Goal: Information Seeking & Learning: Learn about a topic

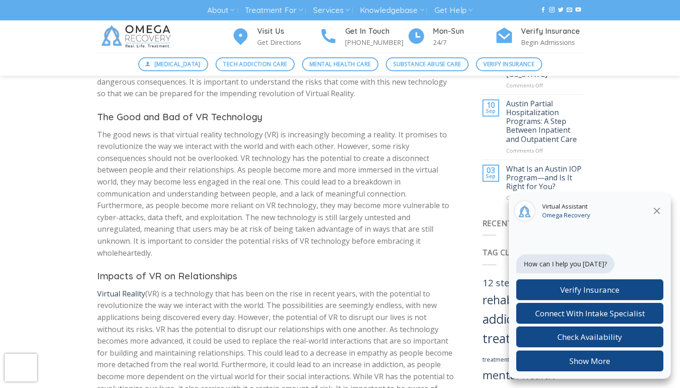
scroll to position [537, 0]
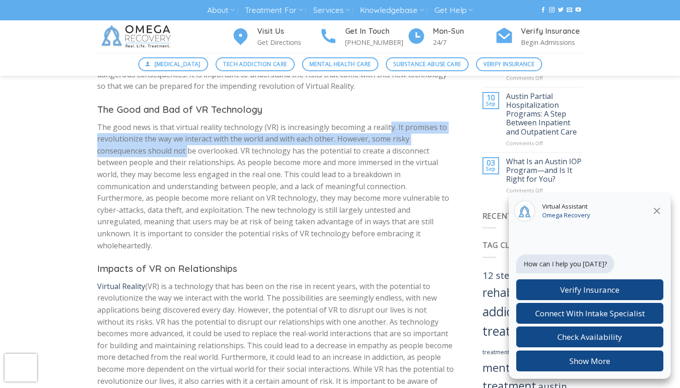
drag, startPoint x: 387, startPoint y: 122, endPoint x: 184, endPoint y: 148, distance: 204.3
click at [184, 148] on p "The good news is that virtual reality technology (VR) is increasingly becoming …" at bounding box center [276, 187] width 358 height 130
click at [181, 148] on p "The good news is that virtual reality technology (VR) is increasingly becoming …" at bounding box center [276, 187] width 358 height 130
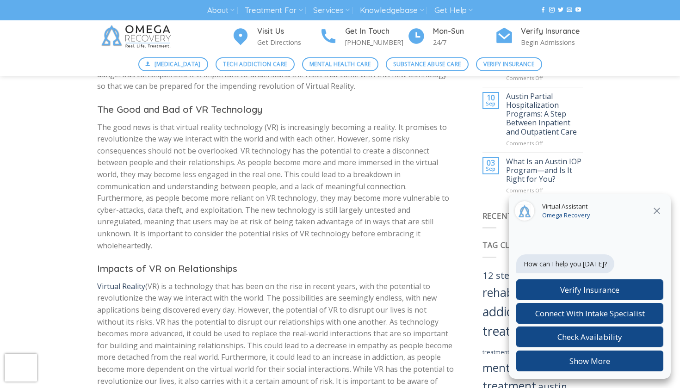
click at [242, 261] on h3 "Impacts of VR on Relationships" at bounding box center [276, 268] width 358 height 15
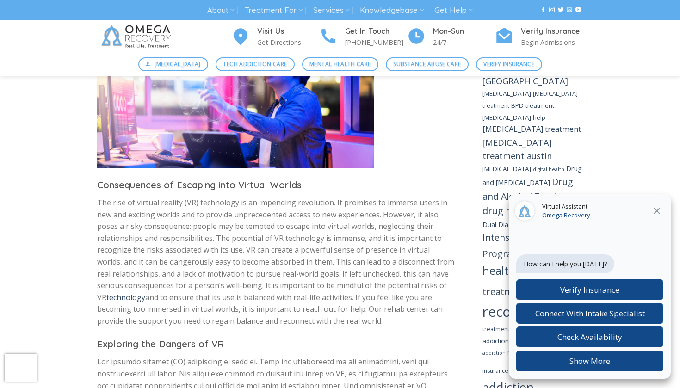
scroll to position [963, 0]
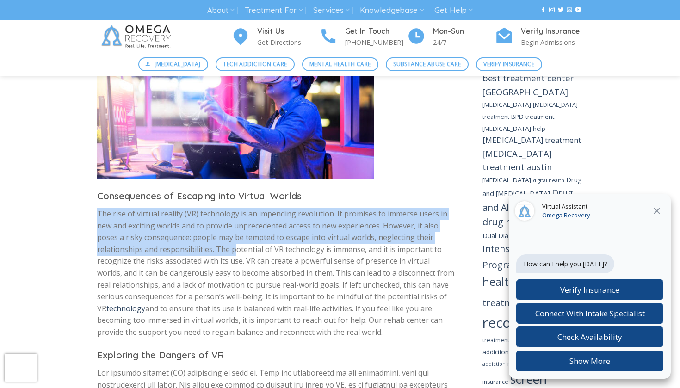
drag, startPoint x: 105, startPoint y: 183, endPoint x: 233, endPoint y: 215, distance: 131.6
click at [233, 215] on p "The rise of virtual reality (VR) technology is an impending revolution. It prom…" at bounding box center [276, 273] width 358 height 130
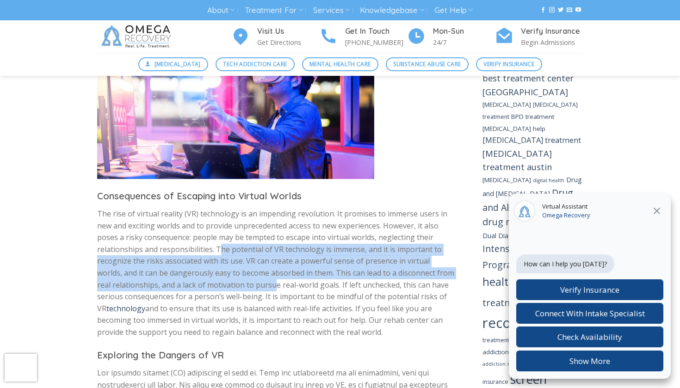
drag, startPoint x: 220, startPoint y: 215, endPoint x: 258, endPoint y: 251, distance: 52.7
click at [258, 251] on p "The rise of virtual reality (VR) technology is an impending revolution. It prom…" at bounding box center [276, 273] width 358 height 130
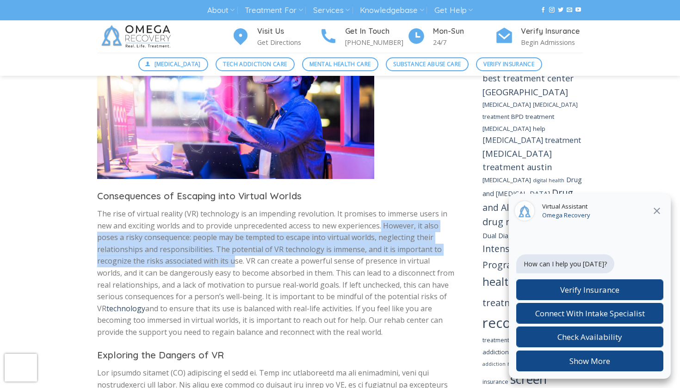
drag, startPoint x: 383, startPoint y: 194, endPoint x: 234, endPoint y: 226, distance: 152.8
click at [234, 226] on p "The rise of virtual reality (VR) technology is an impending revolution. It prom…" at bounding box center [276, 273] width 358 height 130
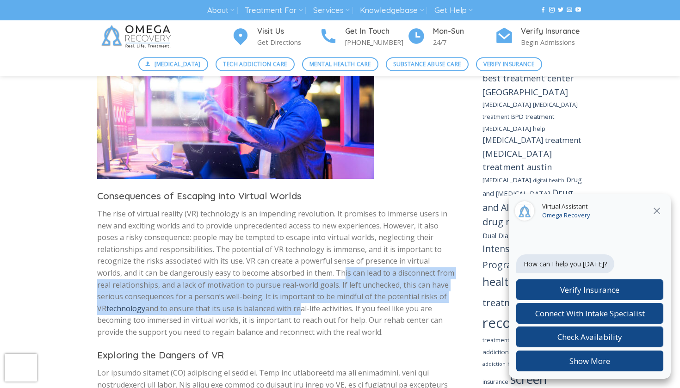
drag, startPoint x: 316, startPoint y: 238, endPoint x: 287, endPoint y: 268, distance: 42.2
click at [288, 269] on p "The rise of virtual reality (VR) technology is an impending revolution. It prom…" at bounding box center [276, 273] width 358 height 130
click at [287, 268] on p "The rise of virtual reality (VR) technology is an impending revolution. It prom…" at bounding box center [276, 273] width 358 height 130
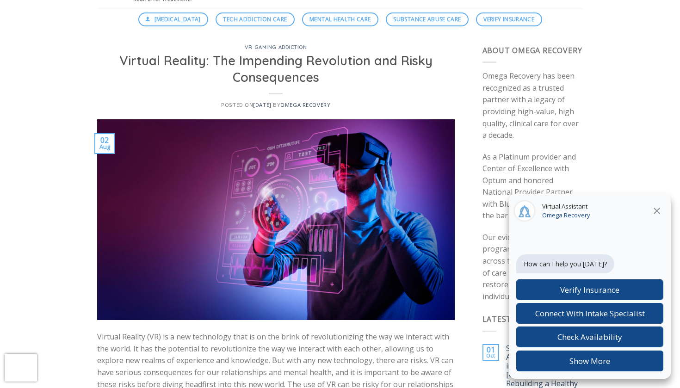
scroll to position [69, 0]
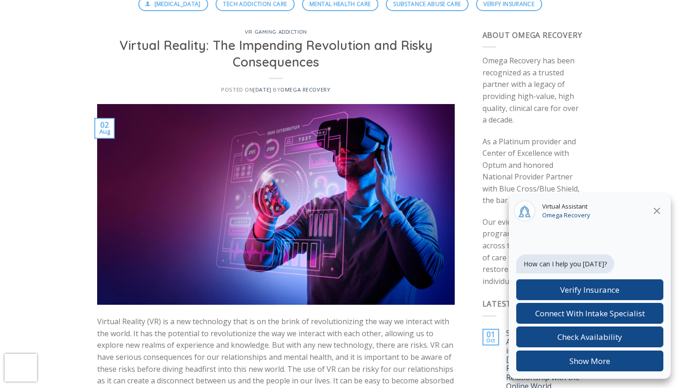
click at [658, 210] on icon "Close" at bounding box center [657, 211] width 6 height 6
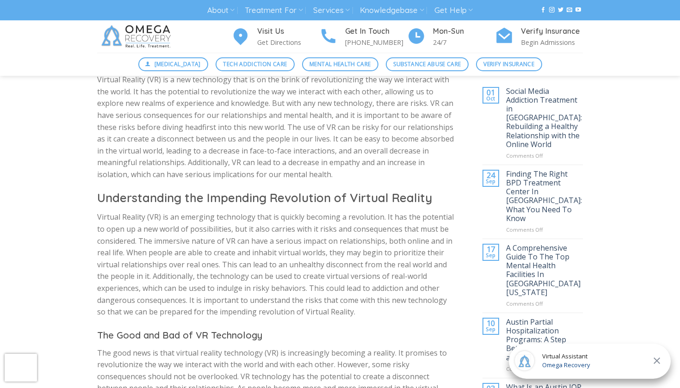
scroll to position [313, 0]
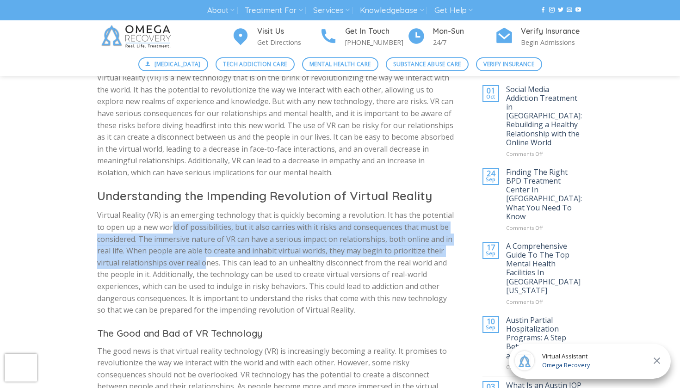
drag, startPoint x: 171, startPoint y: 221, endPoint x: 205, endPoint y: 253, distance: 46.5
click at [205, 253] on p "Virtual Reality (VR) is an emerging technology that is quickly becoming a revol…" at bounding box center [276, 263] width 358 height 106
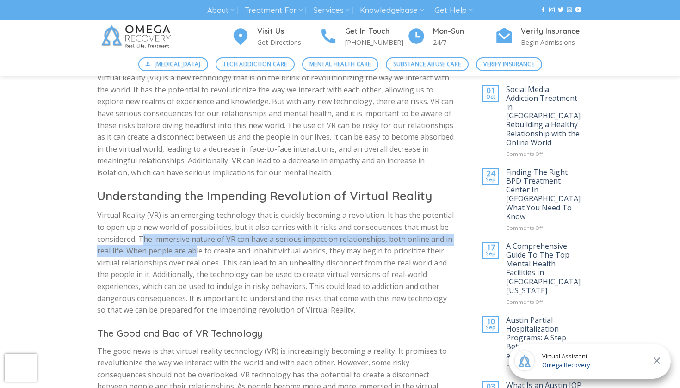
drag, startPoint x: 145, startPoint y: 236, endPoint x: 194, endPoint y: 245, distance: 50.3
click at [194, 245] on p "Virtual Reality (VR) is an emerging technology that is quickly becoming a revol…" at bounding box center [276, 263] width 358 height 106
click at [194, 244] on p "Virtual Reality (VR) is an emerging technology that is quickly becoming a revol…" at bounding box center [276, 263] width 358 height 106
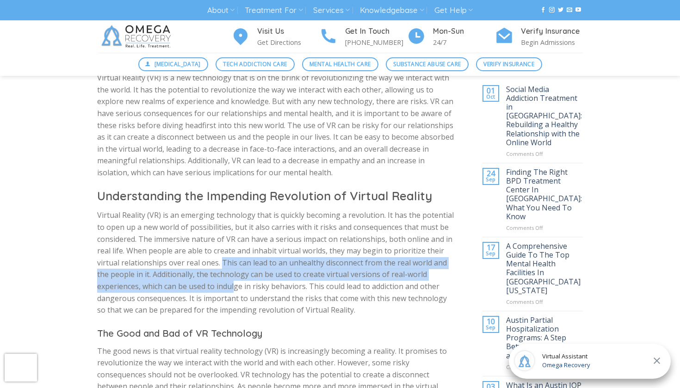
drag, startPoint x: 221, startPoint y: 260, endPoint x: 234, endPoint y: 285, distance: 27.7
click at [234, 285] on p "Virtual Reality (VR) is an emerging technology that is quickly becoming a revol…" at bounding box center [276, 263] width 358 height 106
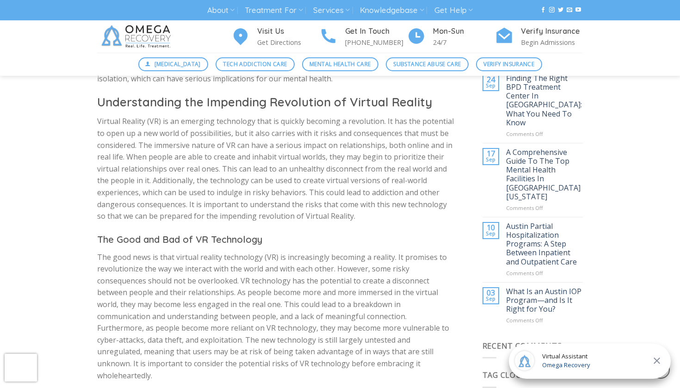
scroll to position [409, 0]
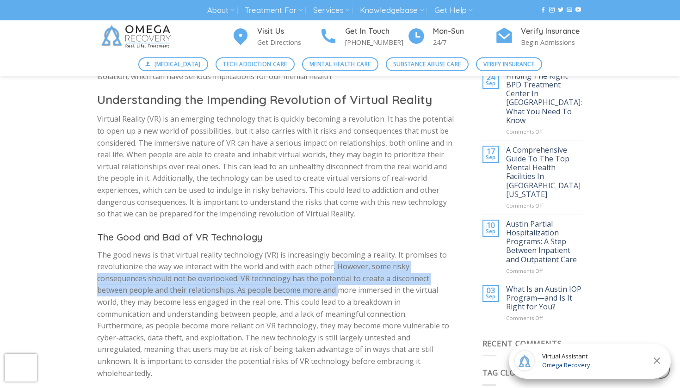
drag, startPoint x: 332, startPoint y: 265, endPoint x: 339, endPoint y: 284, distance: 20.0
click at [339, 284] on p "The good news is that virtual reality technology (VR) is increasingly becoming …" at bounding box center [276, 314] width 358 height 130
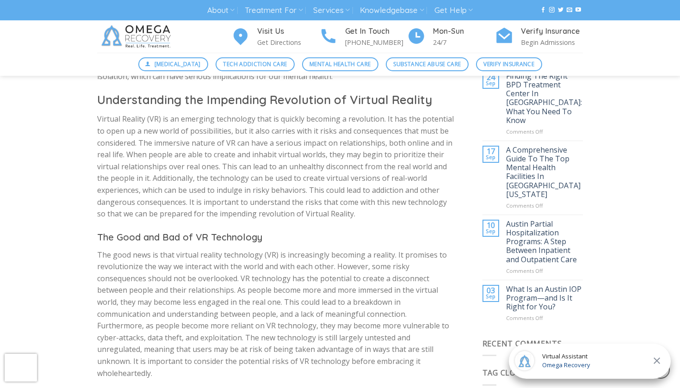
click at [268, 296] on p "The good news is that virtual reality technology (VR) is increasingly becoming …" at bounding box center [276, 314] width 358 height 130
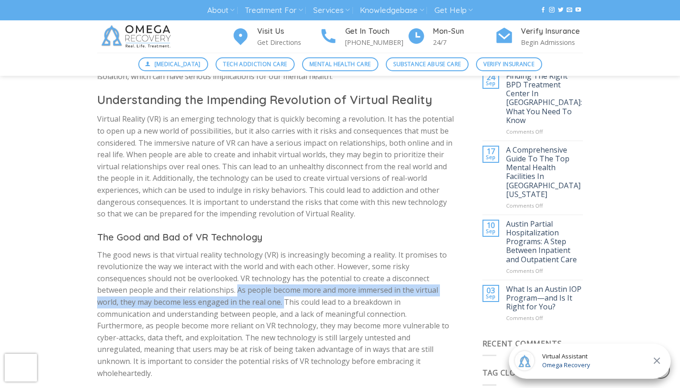
drag, startPoint x: 236, startPoint y: 286, endPoint x: 284, endPoint y: 294, distance: 48.4
click at [284, 294] on p "The good news is that virtual reality technology (VR) is increasingly becoming …" at bounding box center [276, 314] width 358 height 130
copy p "As people become more and more immersed in the virtual world, they may become l…"
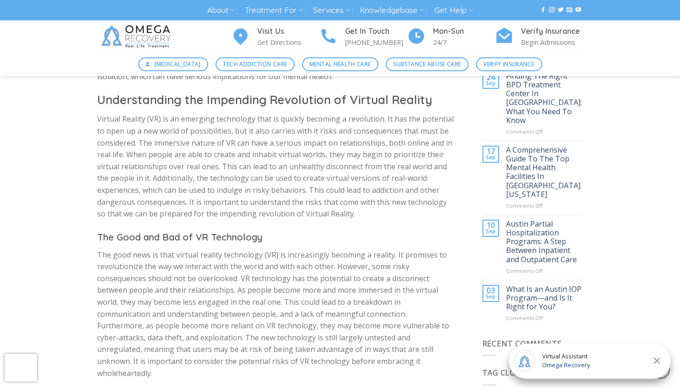
click at [321, 338] on p "The good news is that virtual reality technology (VR) is increasingly becoming …" at bounding box center [276, 314] width 358 height 130
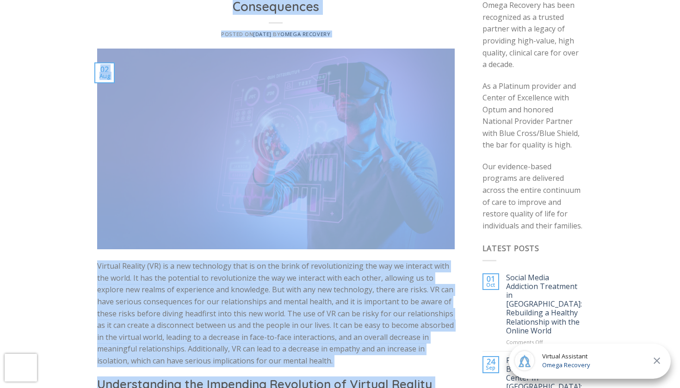
scroll to position [0, 0]
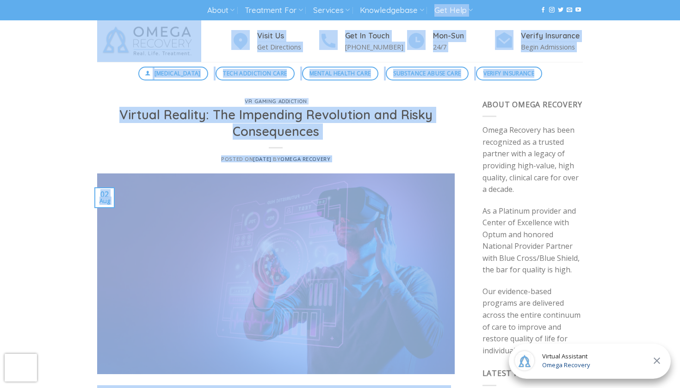
drag, startPoint x: 466, startPoint y: 172, endPoint x: 490, endPoint y: -53, distance: 226.1
click at [383, 133] on h1 "Virtual Reality: The Impending Revolution and Risky Consequences" at bounding box center [275, 123] width 335 height 33
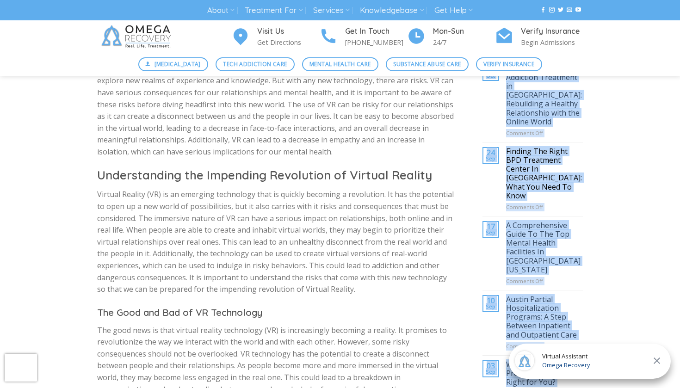
drag, startPoint x: 562, startPoint y: 284, endPoint x: 516, endPoint y: 388, distance: 113.7
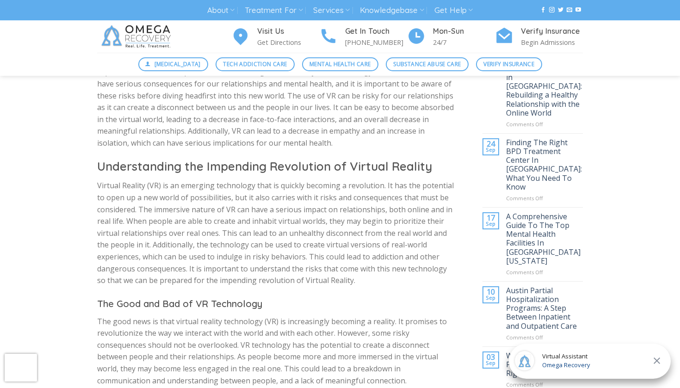
click at [389, 267] on p "Virtual Reality (VR) is an emerging technology that is quickly becoming a revol…" at bounding box center [276, 233] width 358 height 106
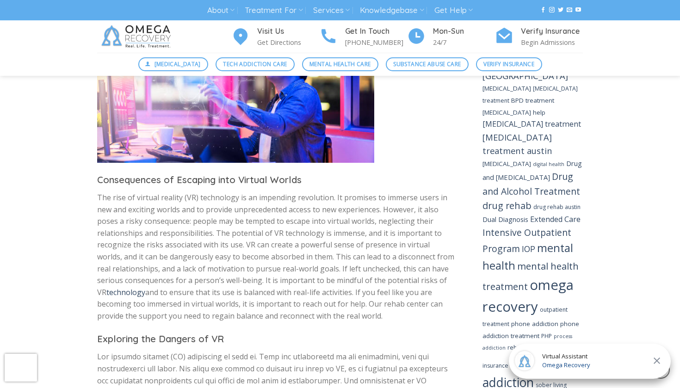
scroll to position [987, 0]
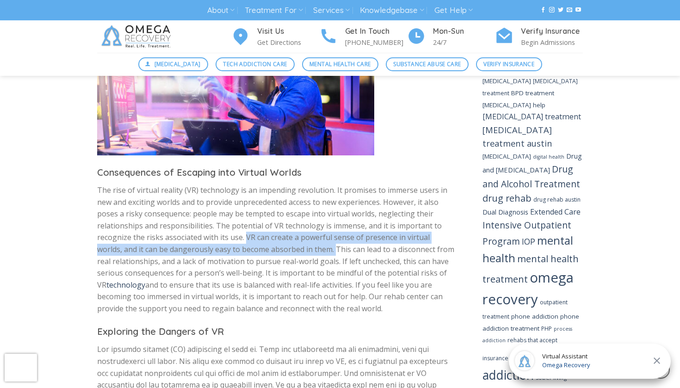
drag, startPoint x: 245, startPoint y: 202, endPoint x: 309, endPoint y: 211, distance: 64.0
click at [309, 211] on p "The rise of virtual reality (VR) technology is an impending revolution. It prom…" at bounding box center [276, 250] width 358 height 130
copy p "VR can create a powerful sense of presence in virtual worlds, and it can be dan…"
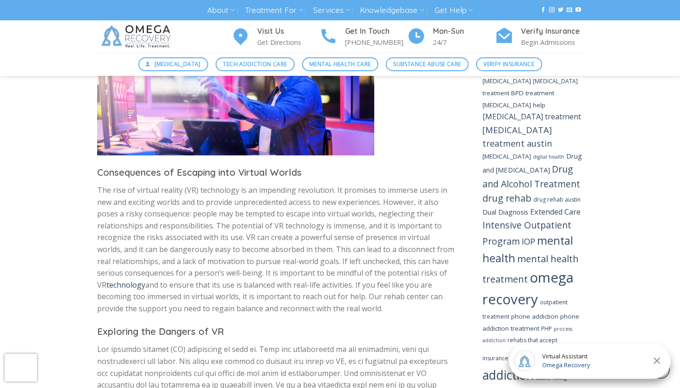
click at [217, 271] on p "The rise of virtual reality (VR) technology is an impending revolution. It prom…" at bounding box center [276, 250] width 358 height 130
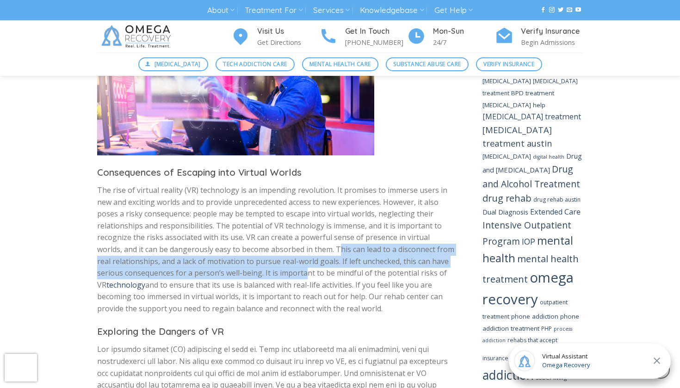
drag, startPoint x: 311, startPoint y: 218, endPoint x: 306, endPoint y: 231, distance: 13.9
click at [306, 231] on p "The rise of virtual reality (VR) technology is an impending revolution. It prom…" at bounding box center [276, 250] width 358 height 130
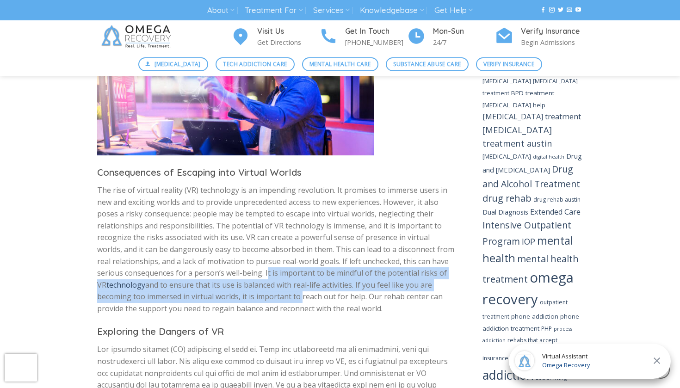
drag, startPoint x: 265, startPoint y: 238, endPoint x: 298, endPoint y: 255, distance: 37.2
click at [298, 255] on p "The rise of virtual reality (VR) technology is an impending revolution. It prom…" at bounding box center [276, 250] width 358 height 130
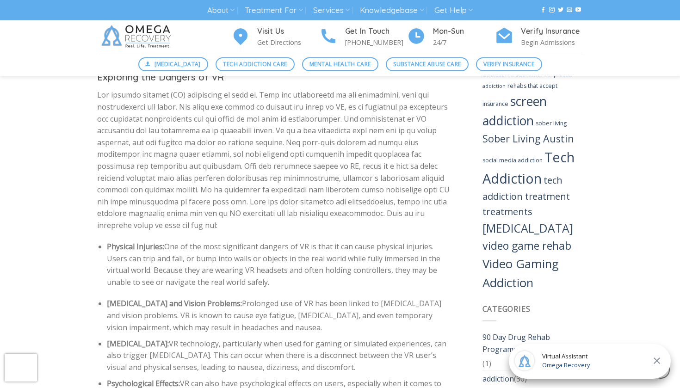
scroll to position [1242, 0]
click at [268, 136] on p at bounding box center [276, 160] width 358 height 142
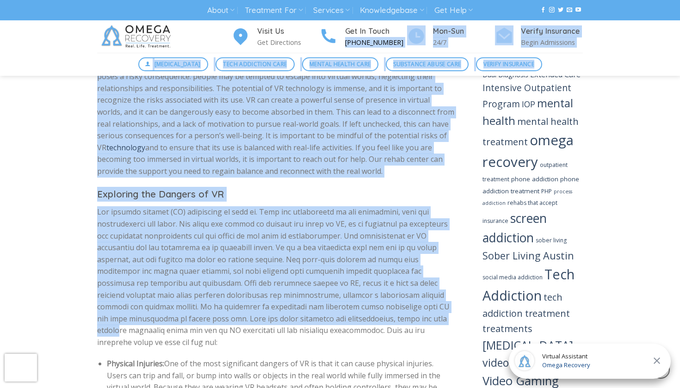
scroll to position [979, 0]
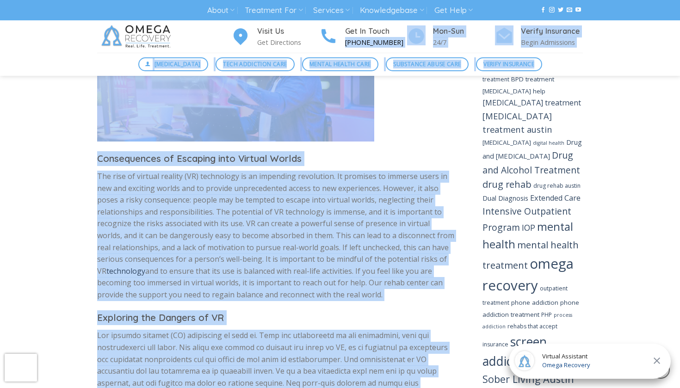
drag, startPoint x: 332, startPoint y: 164, endPoint x: 340, endPoint y: 39, distance: 125.2
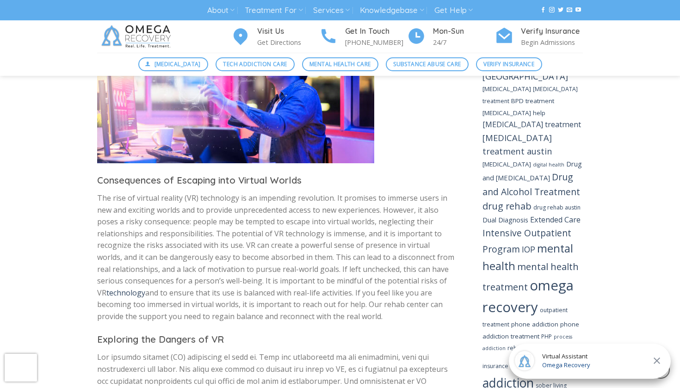
click at [286, 215] on p "The rise of virtual reality (VR) technology is an impending revolution. It prom…" at bounding box center [276, 257] width 358 height 130
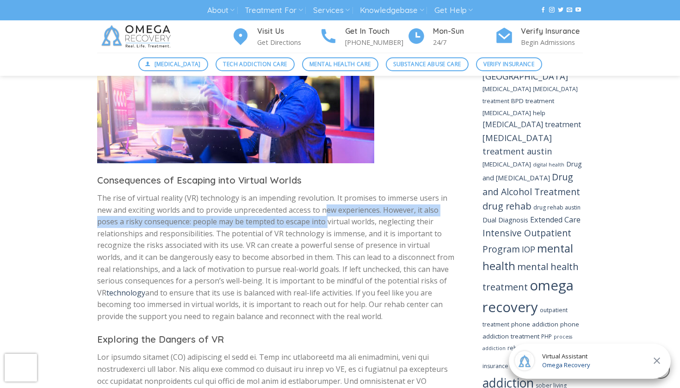
drag, startPoint x: 327, startPoint y: 170, endPoint x: 327, endPoint y: 189, distance: 18.5
click at [327, 192] on p "The rise of virtual reality (VR) technology is an impending revolution. It prom…" at bounding box center [276, 257] width 358 height 130
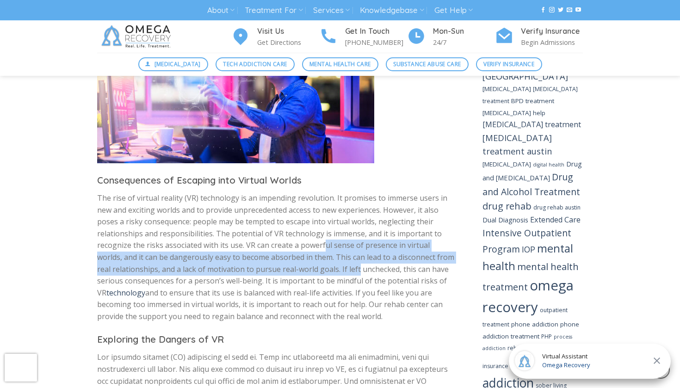
drag, startPoint x: 326, startPoint y: 206, endPoint x: 343, endPoint y: 228, distance: 27.3
click at [343, 228] on p "The rise of virtual reality (VR) technology is an impending revolution. It prom…" at bounding box center [276, 257] width 358 height 130
drag, startPoint x: 244, startPoint y: 212, endPoint x: 320, endPoint y: 230, distance: 78.4
click at [320, 230] on p "The rise of virtual reality (VR) technology is an impending revolution. It prom…" at bounding box center [276, 257] width 358 height 130
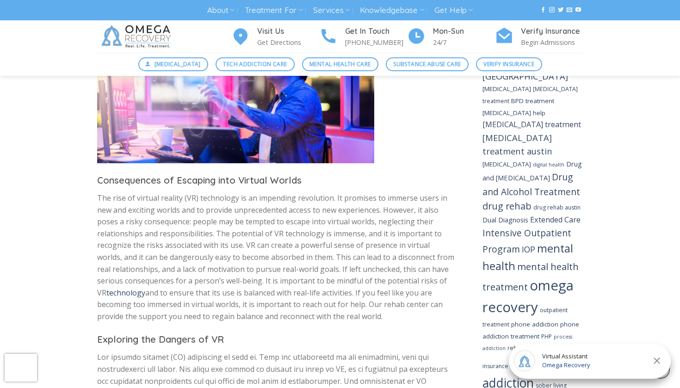
click at [255, 200] on p "The rise of virtual reality (VR) technology is an impending revolution. It prom…" at bounding box center [276, 257] width 358 height 130
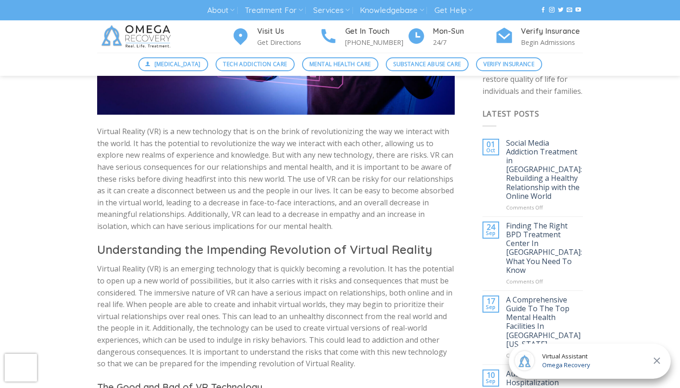
scroll to position [0, 0]
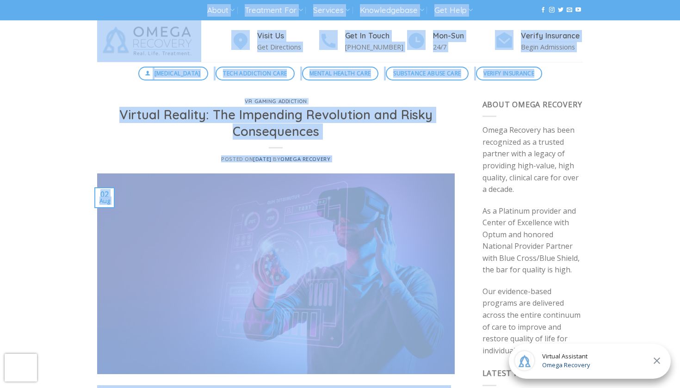
drag, startPoint x: 209, startPoint y: 173, endPoint x: 218, endPoint y: -54, distance: 227.3
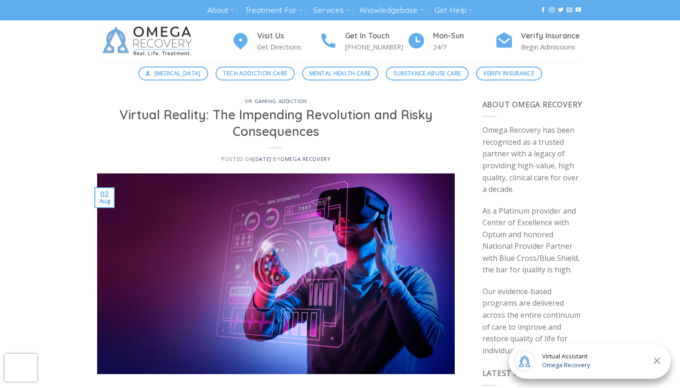
click at [186, 156] on div "Posted on [DATE] [DATE] by Omega Recovery" at bounding box center [275, 159] width 335 height 6
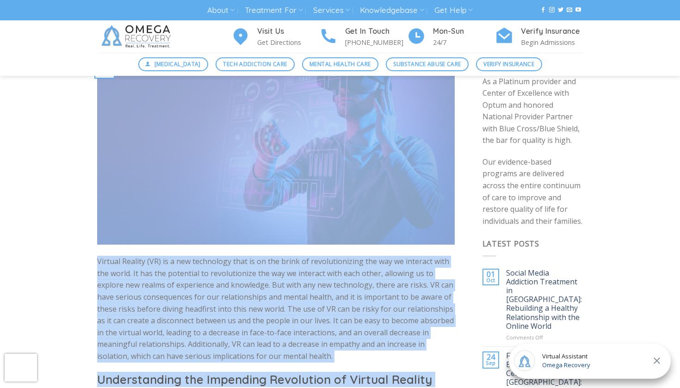
scroll to position [136, 0]
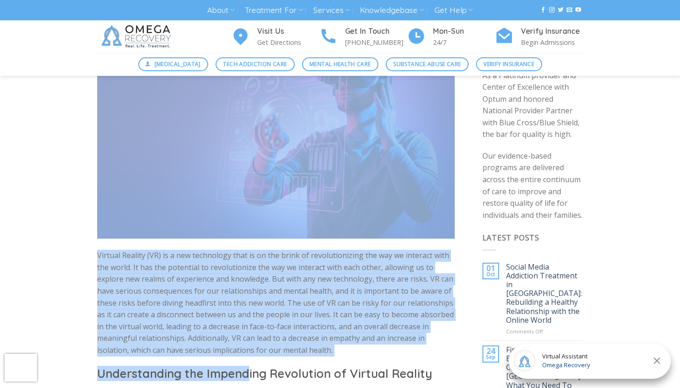
drag, startPoint x: 168, startPoint y: 144, endPoint x: 247, endPoint y: 376, distance: 244.6
click at [239, 346] on p "Virtual Reality (VR) is a new technology that is on the brink of revolutionizin…" at bounding box center [276, 303] width 358 height 106
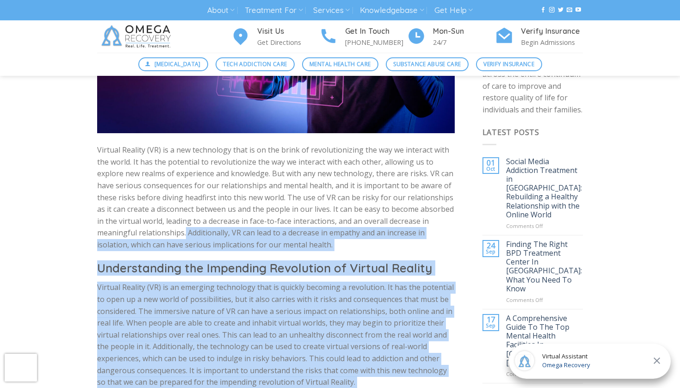
scroll to position [267, 0]
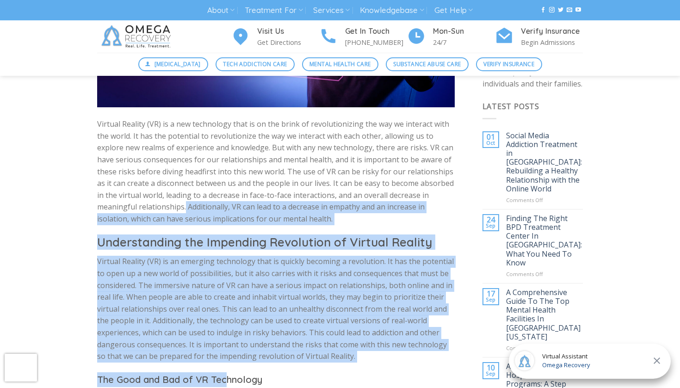
drag, startPoint x: 185, startPoint y: 332, endPoint x: 223, endPoint y: 376, distance: 58.0
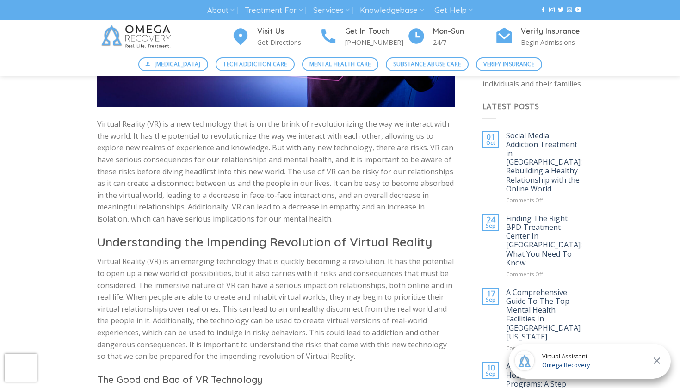
click at [206, 303] on p "Virtual Reality (VR) is an emerging technology that is quickly becoming a revol…" at bounding box center [276, 309] width 358 height 106
click at [97, 1] on div "About About Omega Recovery Meet [PERSON_NAME] Meet Our Staff In The News [PERSO…" at bounding box center [340, 10] width 680 height 20
click at [94, 0] on div "About About Omega Recovery Meet [PERSON_NAME] Meet Our Staff In The News [PERSO…" at bounding box center [340, 10] width 680 height 20
click at [183, 3] on div "About About Omega Recovery Meet [PERSON_NAME] Meet Our Staff In The News [PERSO…" at bounding box center [340, 10] width 500 height 17
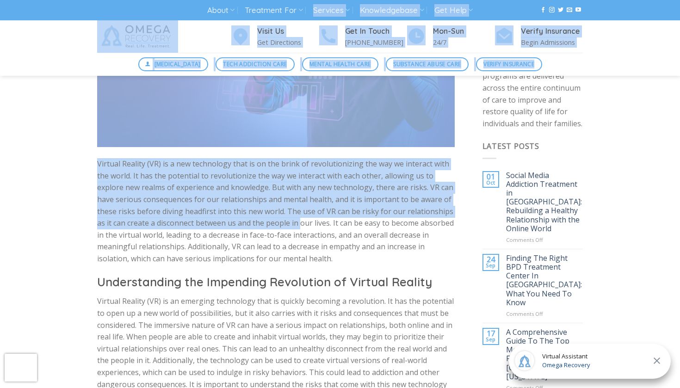
scroll to position [0, 0]
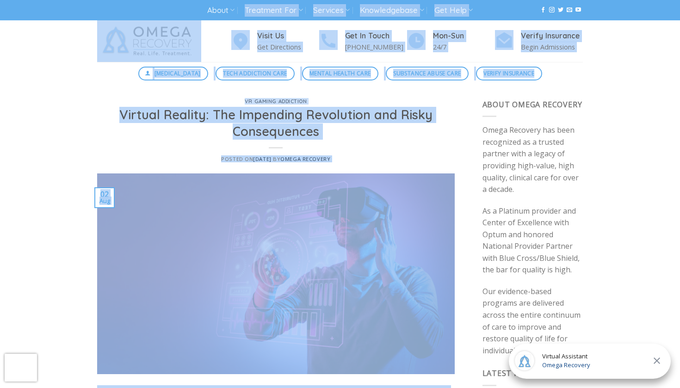
drag, startPoint x: 300, startPoint y: 155, endPoint x: 307, endPoint y: -3, distance: 157.9
click at [161, 146] on div "VR Gaming Addiction Virtual Reality: The Impending Revolution and Risky Consequ…" at bounding box center [276, 136] width 358 height 74
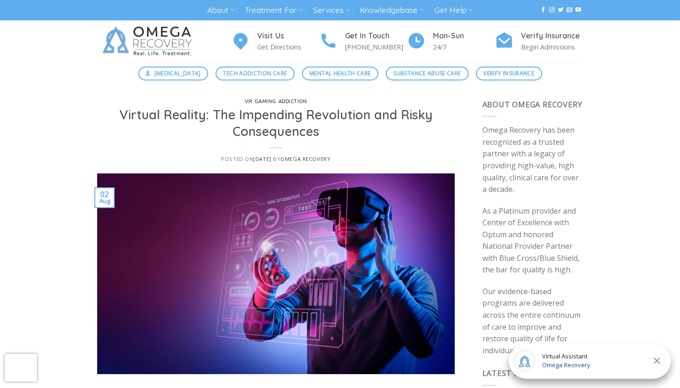
click at [252, 101] on link "VR Gaming Addiction" at bounding box center [276, 101] width 62 height 6
